Goal: Task Accomplishment & Management: Complete application form

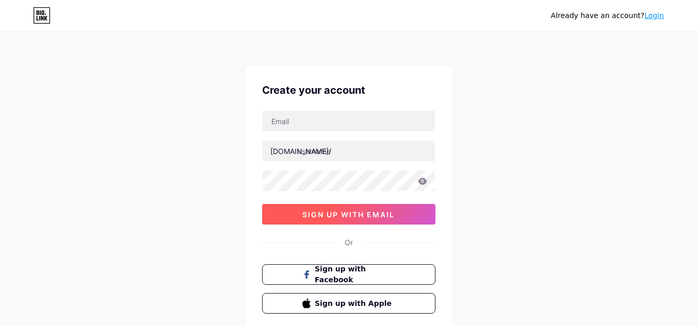
click at [326, 208] on button "sign up with email" at bounding box center [348, 214] width 173 height 21
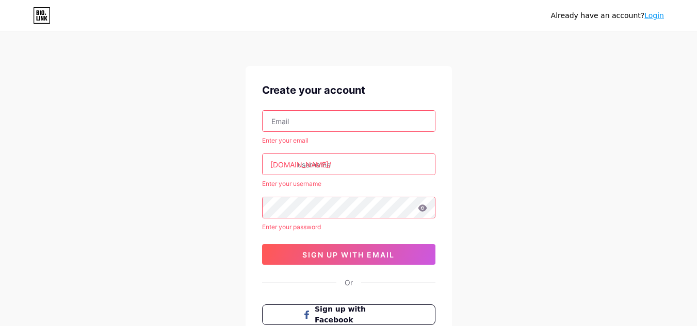
click at [294, 120] on input "text" at bounding box center [349, 121] width 172 height 21
type input "[EMAIL_ADDRESS][DOMAIN_NAME]"
click at [304, 173] on input "text" at bounding box center [349, 164] width 172 height 21
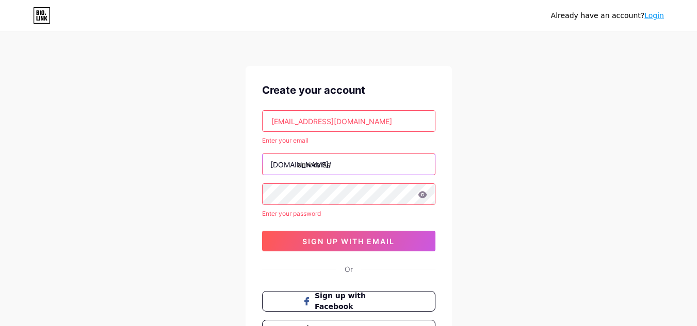
type input "amvverse"
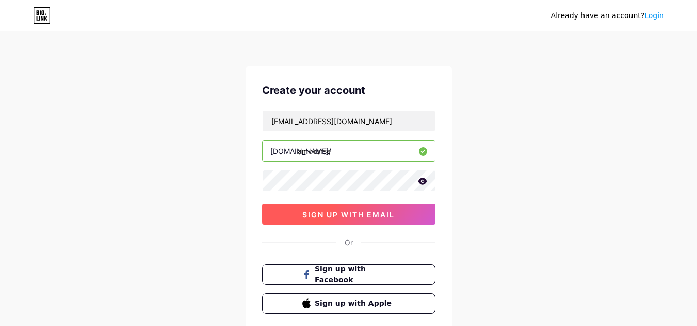
click at [335, 219] on span "sign up with email" at bounding box center [348, 214] width 92 height 9
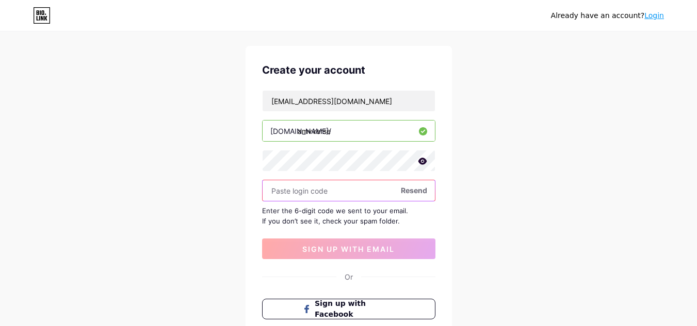
scroll to position [20, 0]
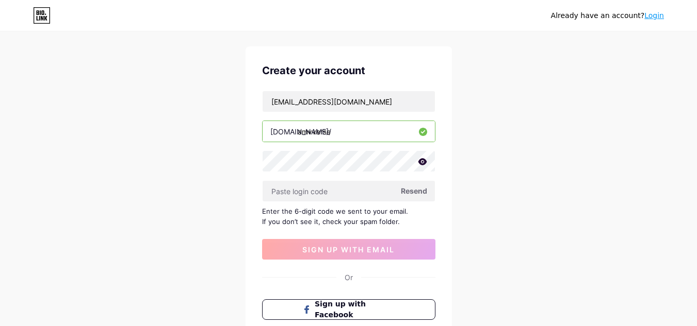
click at [411, 188] on span "Resend" at bounding box center [414, 191] width 26 height 11
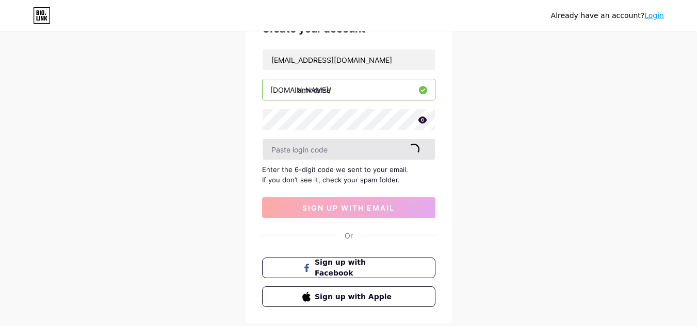
scroll to position [123, 0]
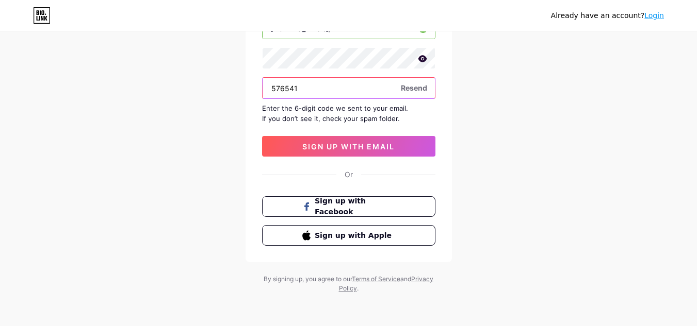
type input "576541"
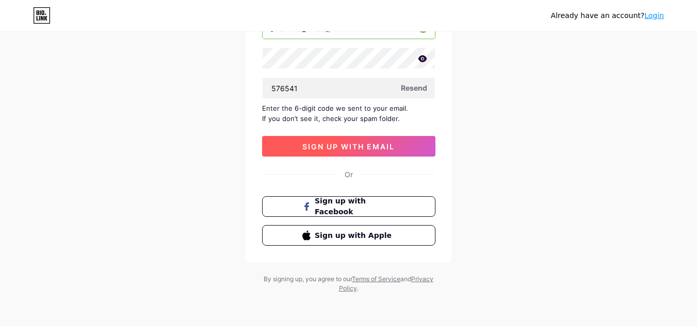
click at [345, 153] on button "sign up with email" at bounding box center [348, 146] width 173 height 21
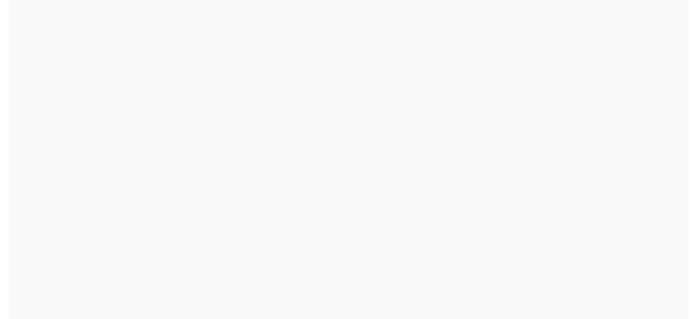
scroll to position [0, 0]
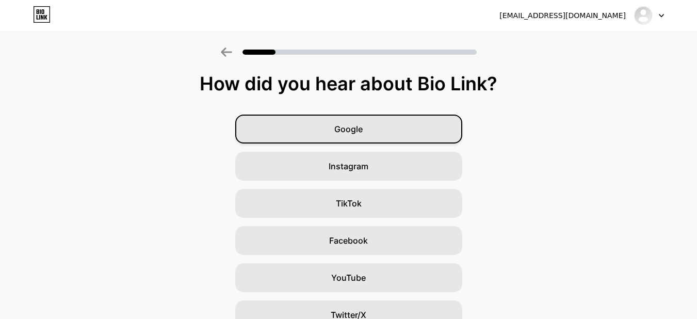
click at [408, 135] on div "Google" at bounding box center [348, 128] width 227 height 29
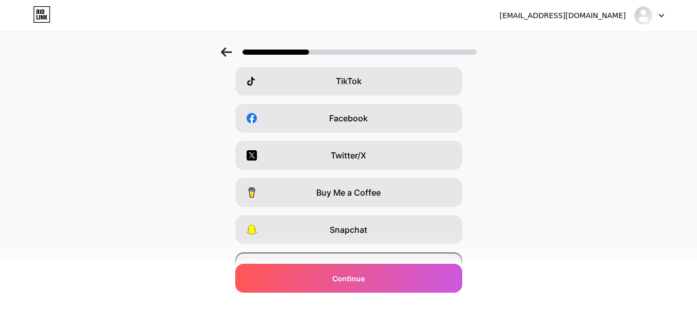
scroll to position [177, 0]
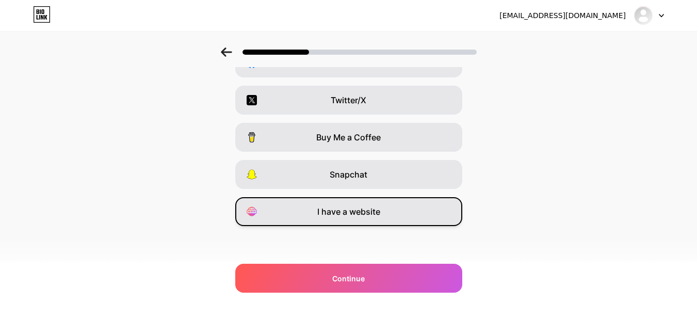
click at [323, 210] on span "I have a website" at bounding box center [348, 211] width 63 height 12
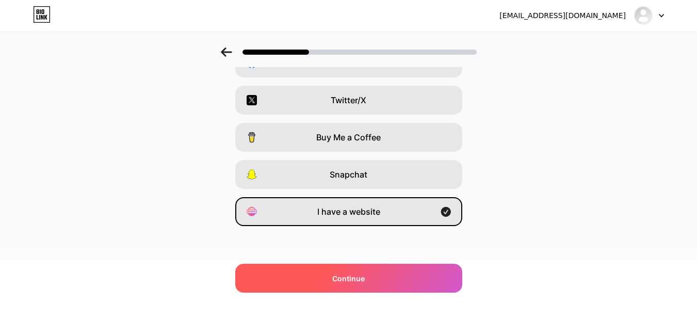
click at [352, 276] on span "Continue" at bounding box center [348, 278] width 32 height 11
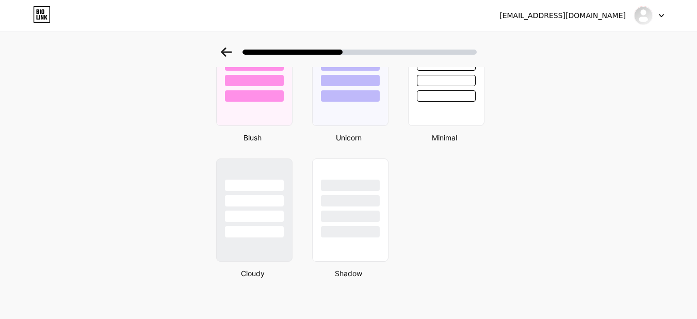
scroll to position [910, 0]
click at [260, 228] on div at bounding box center [254, 231] width 60 height 12
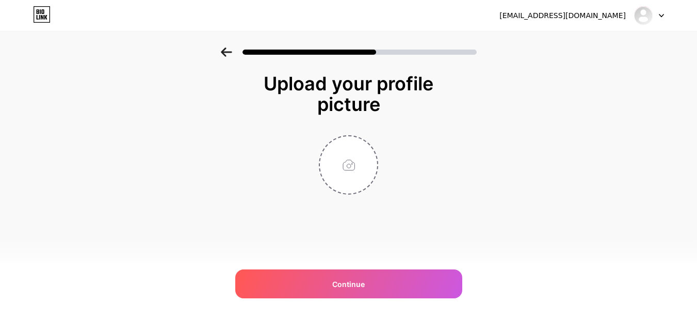
scroll to position [0, 0]
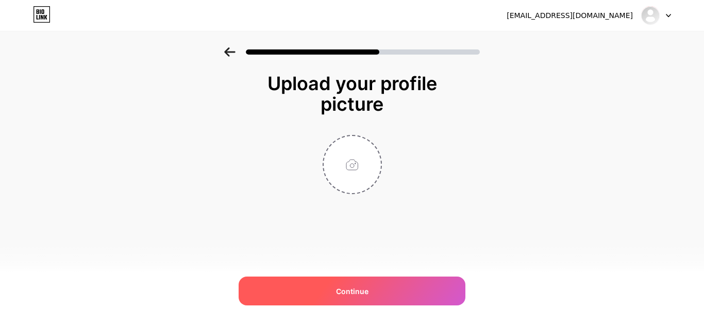
click at [348, 288] on span "Continue" at bounding box center [352, 291] width 32 height 11
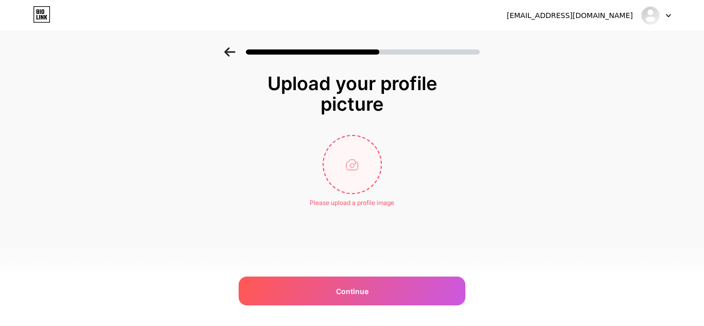
click at [346, 179] on input "file" at bounding box center [352, 164] width 57 height 57
type input "C:\fakepath\WhatsApp Image [DATE] 9.39.04 AM.jpeg"
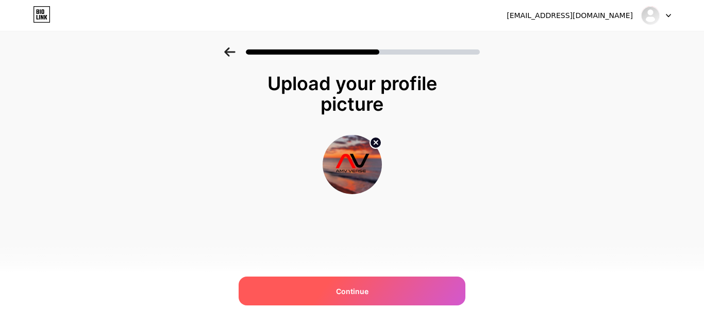
click at [395, 288] on div "Continue" at bounding box center [352, 291] width 227 height 29
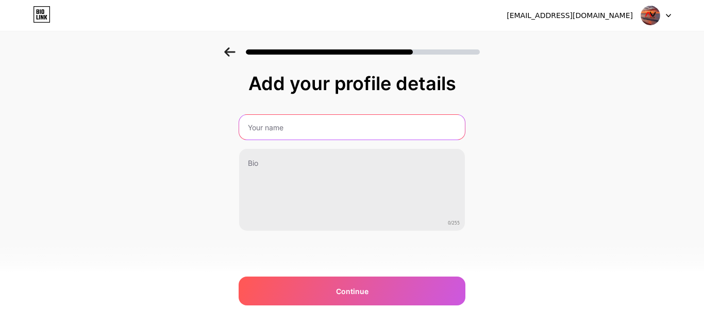
click at [297, 126] on input "text" at bounding box center [352, 127] width 226 height 25
type input "[PERSON_NAME]"
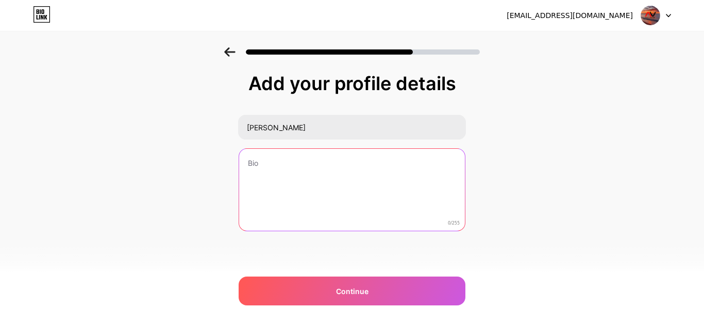
click at [323, 179] on textarea at bounding box center [352, 190] width 226 height 83
paste textarea "AMV VERSE: Stream & download HD Anime, Donghua, Marvel, & blockbuster movies. W…"
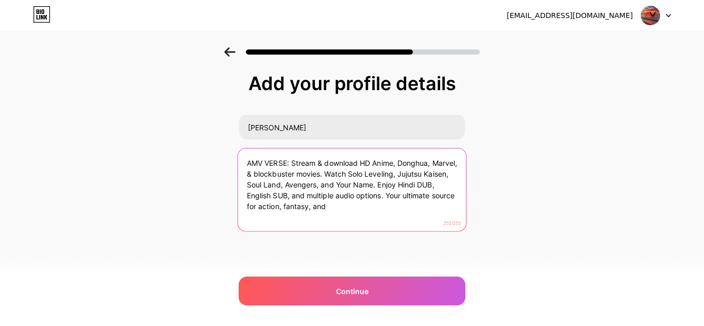
type textarea "AMV VERSE: Stream & download HD Anime, Donghua, Marvel, & blockbuster movies. W…"
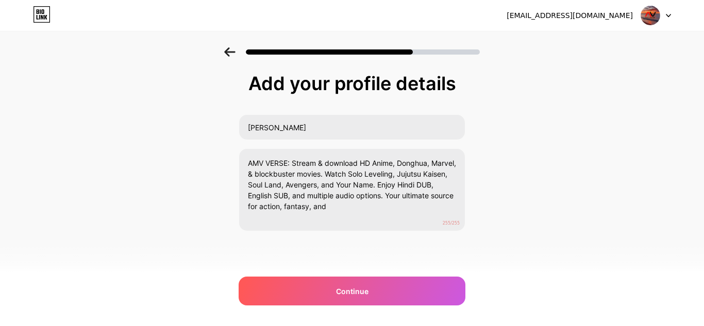
click at [326, 307] on div "[EMAIL_ADDRESS][DOMAIN_NAME] Logout Link Copied Add your profile details [PERSO…" at bounding box center [352, 163] width 704 height 326
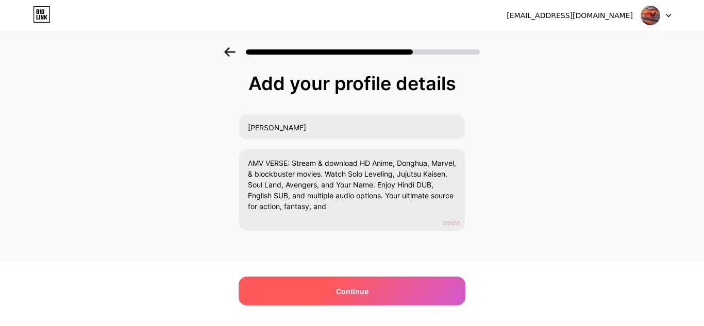
click at [330, 292] on div "Continue" at bounding box center [352, 291] width 227 height 29
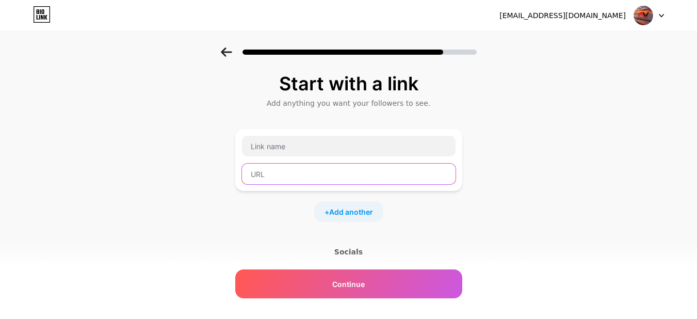
drag, startPoint x: 412, startPoint y: 163, endPoint x: 362, endPoint y: 184, distance: 53.9
click at [362, 184] on input "text" at bounding box center [349, 173] width 214 height 21
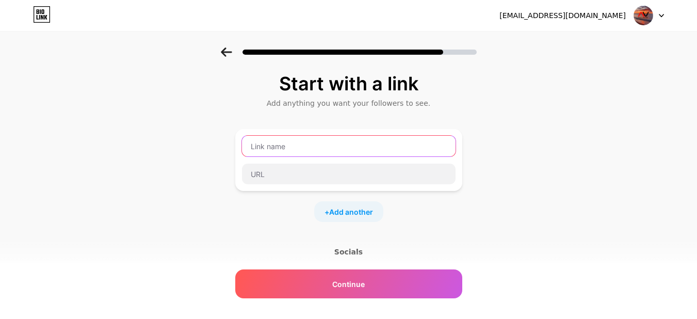
click at [302, 149] on input "text" at bounding box center [349, 146] width 214 height 21
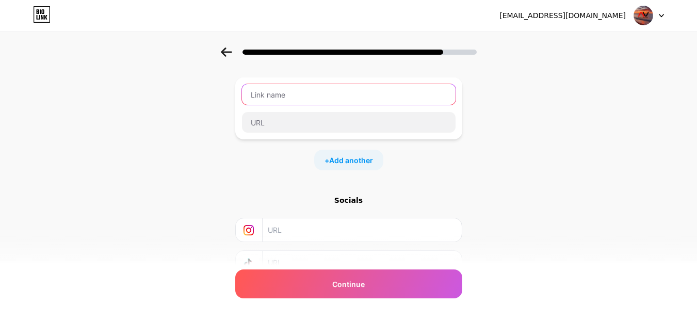
scroll to position [133, 0]
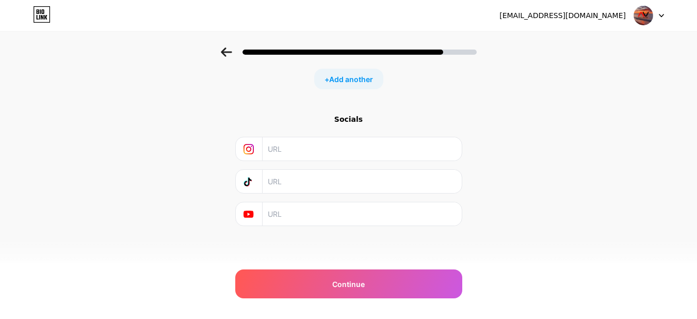
click at [286, 182] on input "text" at bounding box center [361, 181] width 187 height 23
click at [284, 153] on input "text" at bounding box center [361, 148] width 187 height 23
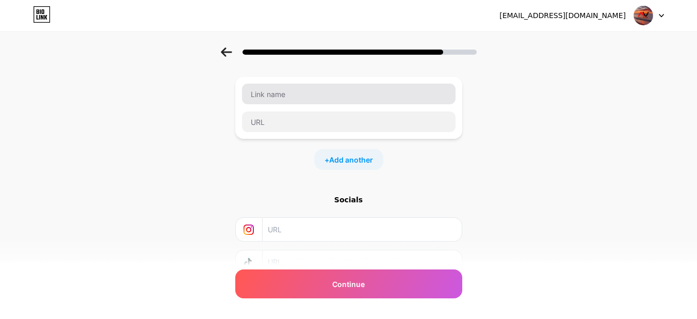
scroll to position [0, 0]
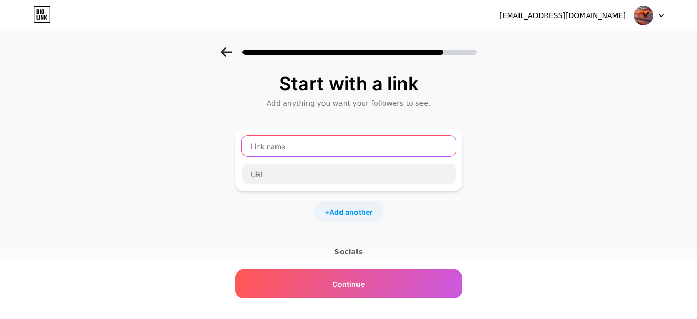
click at [292, 152] on input "text" at bounding box center [349, 146] width 214 height 21
click at [300, 184] on div at bounding box center [348, 174] width 215 height 22
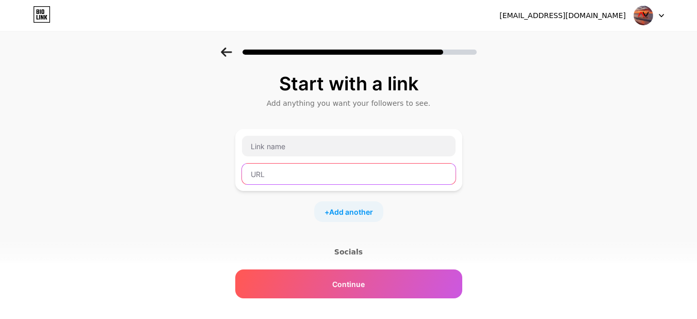
click at [294, 173] on input "text" at bounding box center [349, 173] width 214 height 21
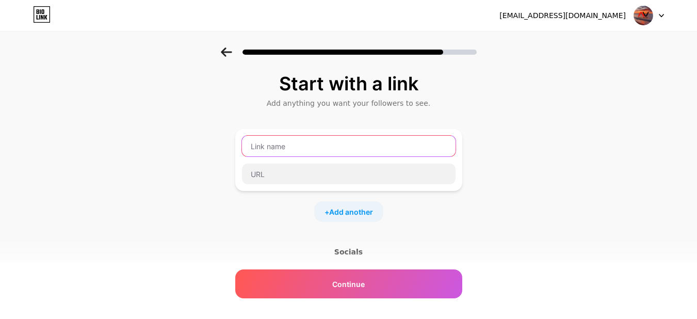
click at [297, 153] on input "text" at bounding box center [349, 146] width 214 height 21
type input "amvverse"
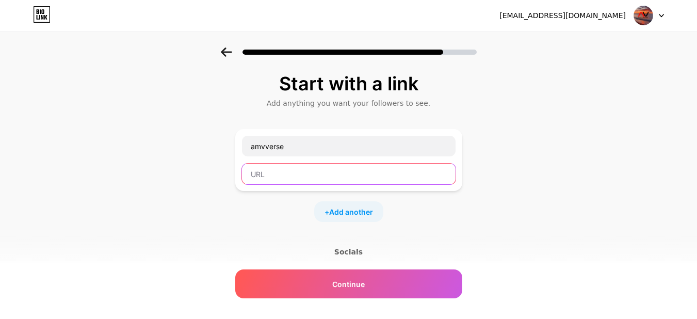
click at [292, 177] on input "text" at bounding box center [349, 173] width 214 height 21
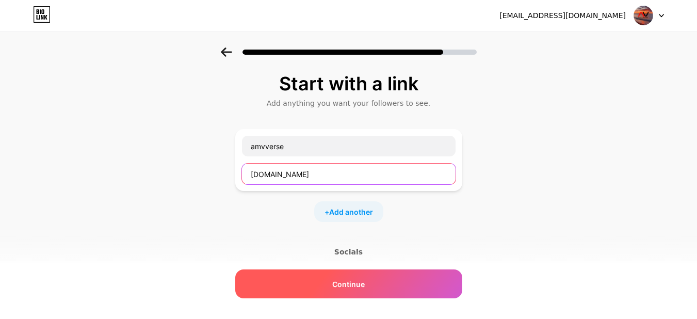
type input "[DOMAIN_NAME]"
drag, startPoint x: 271, startPoint y: 280, endPoint x: 274, endPoint y: 232, distance: 47.5
click at [272, 280] on div "Continue" at bounding box center [348, 283] width 227 height 29
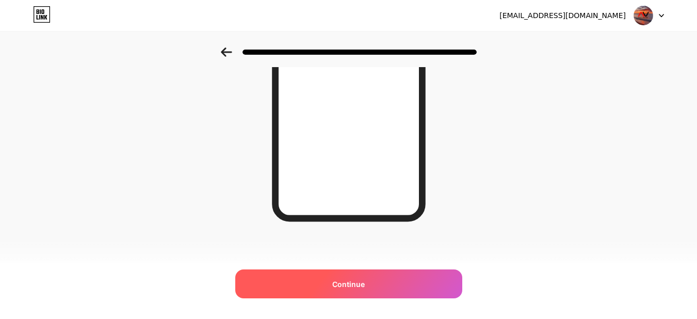
click at [374, 282] on div "Continue" at bounding box center [348, 283] width 227 height 29
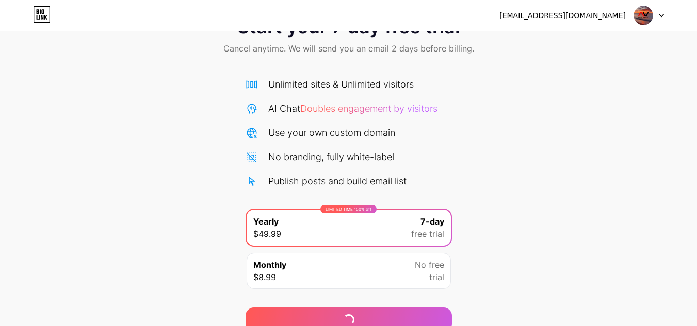
scroll to position [89, 0]
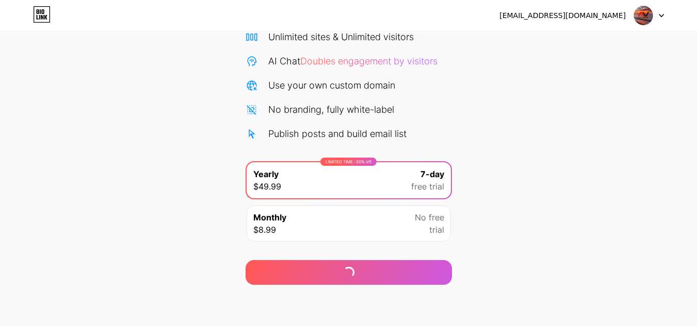
click at [420, 226] on div "No free trial" at bounding box center [429, 223] width 29 height 25
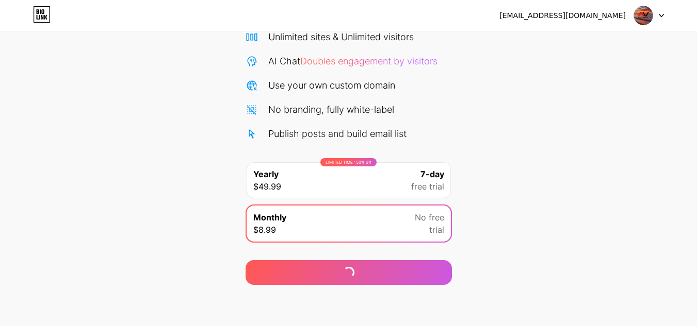
click at [429, 178] on span "7-day" at bounding box center [432, 174] width 24 height 12
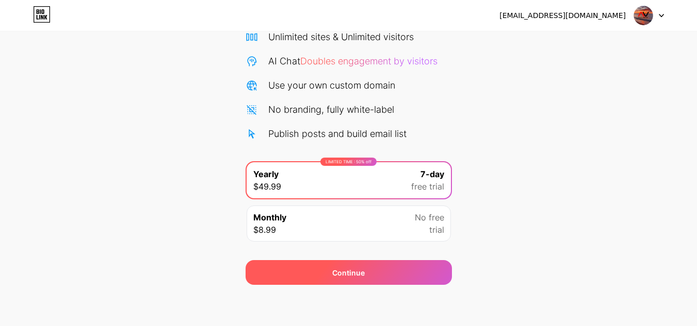
click at [360, 259] on div "Continue" at bounding box center [348, 266] width 206 height 37
click at [359, 264] on div "Continue" at bounding box center [348, 272] width 206 height 25
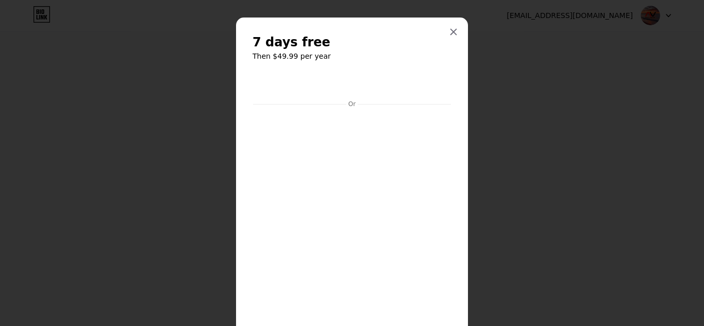
scroll to position [0, 0]
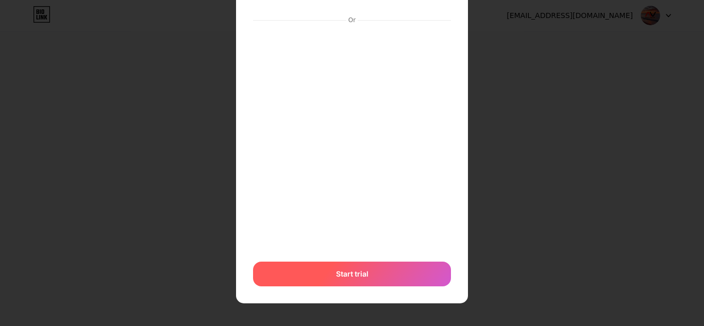
click at [356, 270] on span "Start trial" at bounding box center [352, 274] width 32 height 11
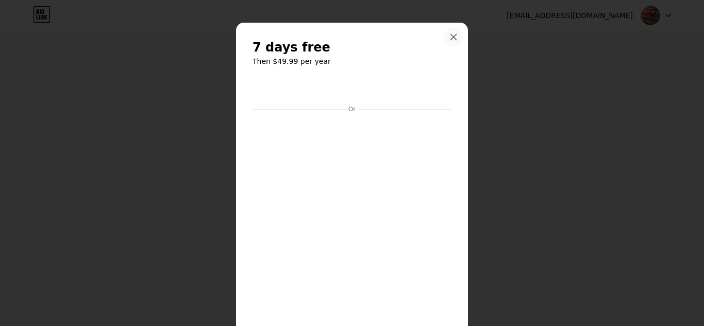
click at [446, 39] on div at bounding box center [454, 37] width 19 height 19
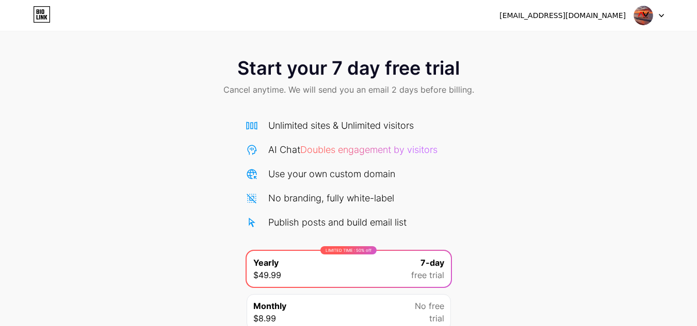
click at [600, 23] on div "[EMAIL_ADDRESS][DOMAIN_NAME]" at bounding box center [581, 15] width 165 height 19
click at [40, 12] on icon at bounding box center [42, 14] width 18 height 17
